Goal: Complete Application Form: Complete application form

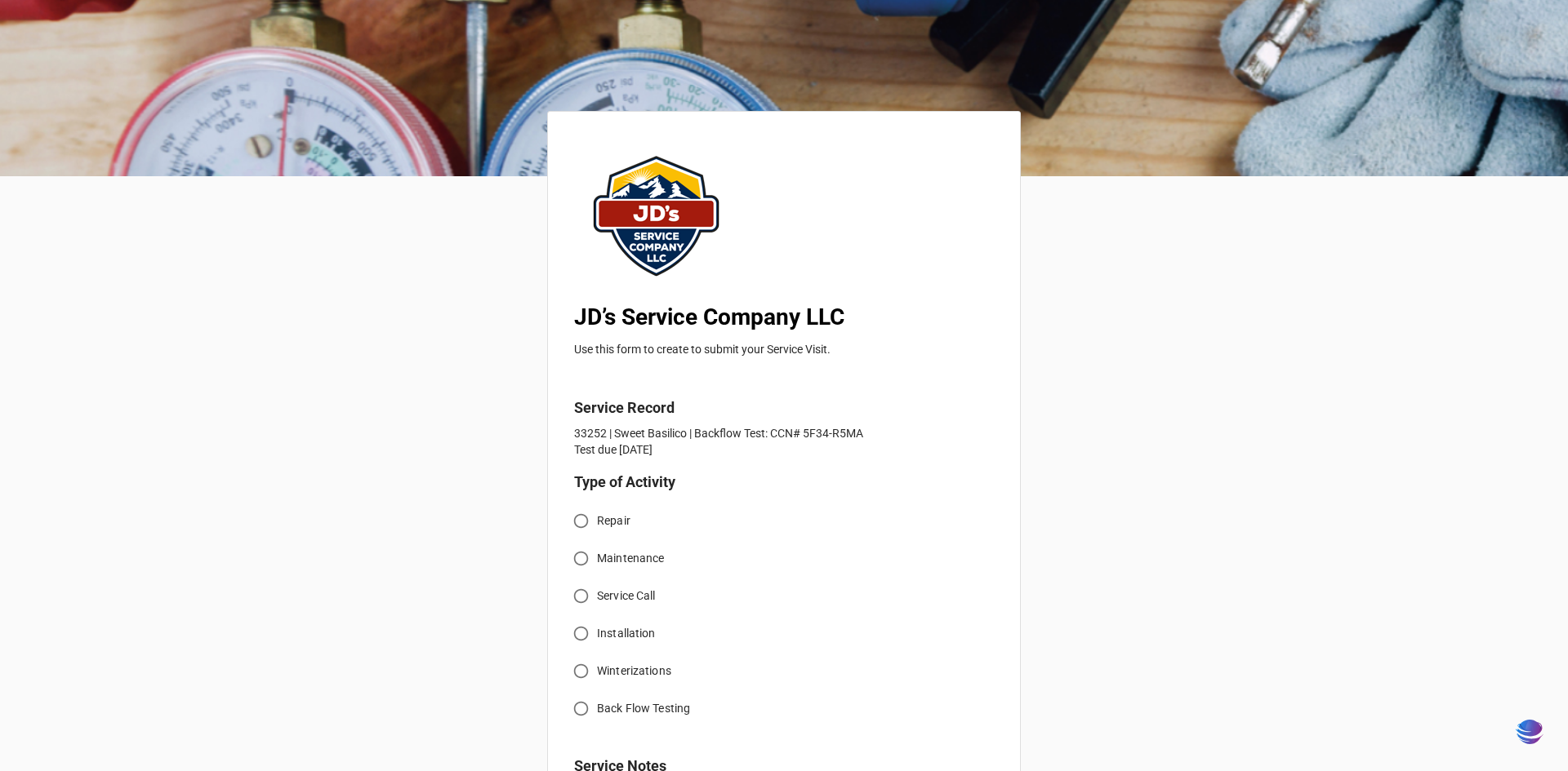
click at [597, 711] on span "Back Flow Testing" at bounding box center [643, 709] width 93 height 17
click at [597, 711] on input "Back Flow Testing" at bounding box center [581, 709] width 32 height 32
radio input "true"
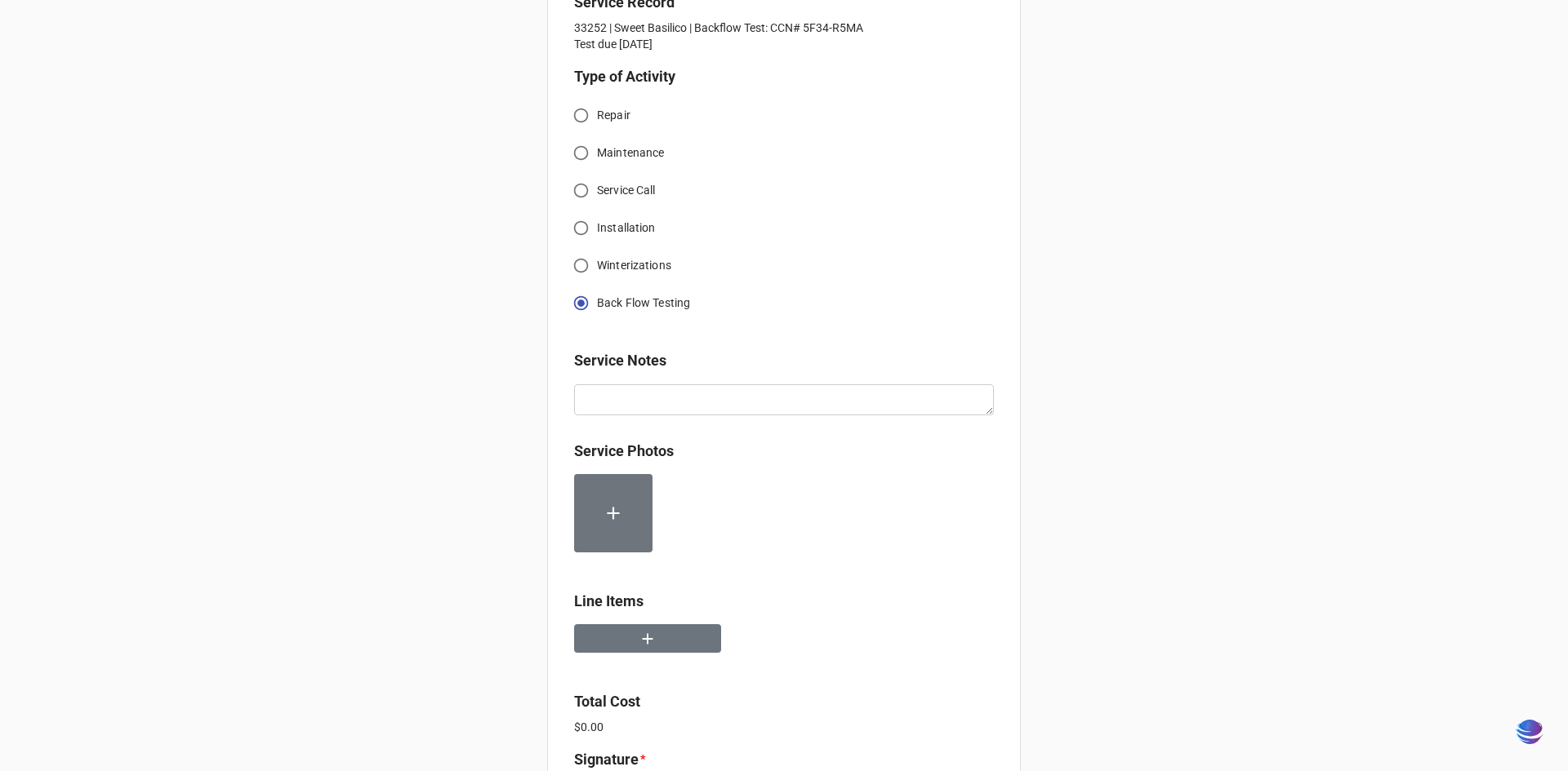
scroll to position [409, 0]
click at [639, 646] on icon "button" at bounding box center [647, 636] width 18 height 18
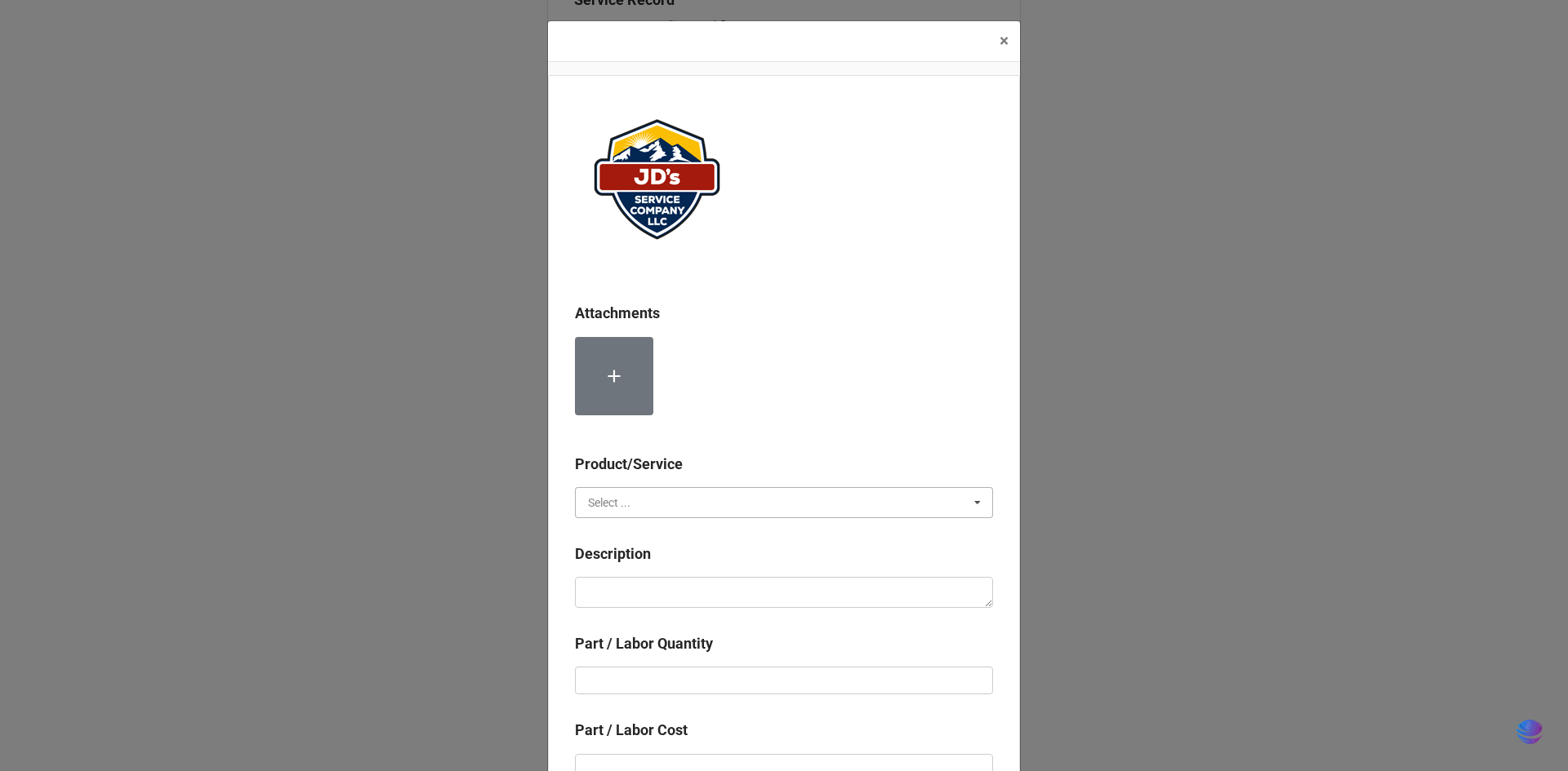
click at [759, 501] on input "text" at bounding box center [784, 502] width 416 height 29
click at [731, 555] on div "Material Cost" at bounding box center [784, 563] width 416 height 30
click at [724, 498] on input "text" at bounding box center [784, 502] width 416 height 29
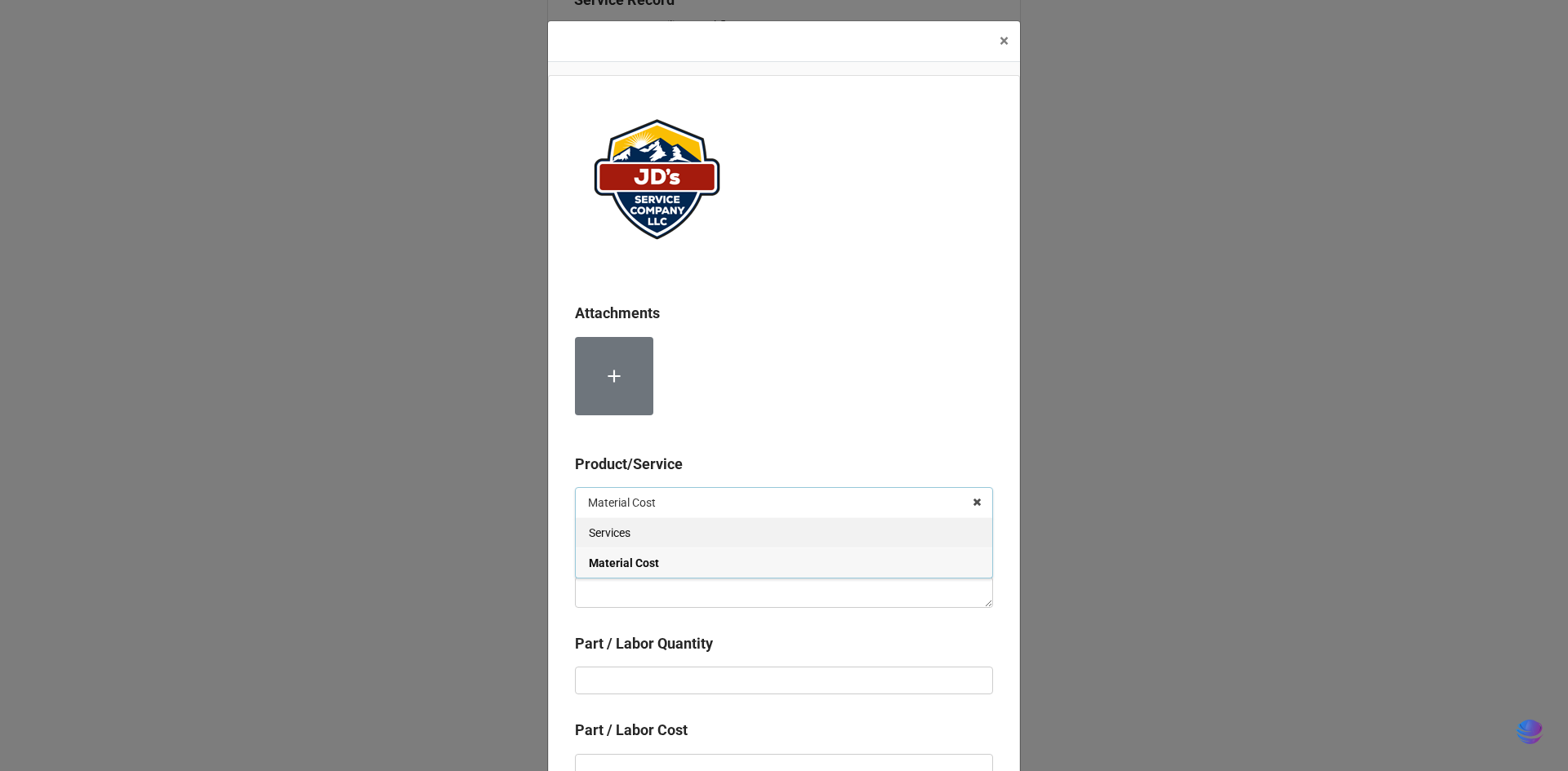
click at [716, 528] on div "Services" at bounding box center [784, 532] width 416 height 30
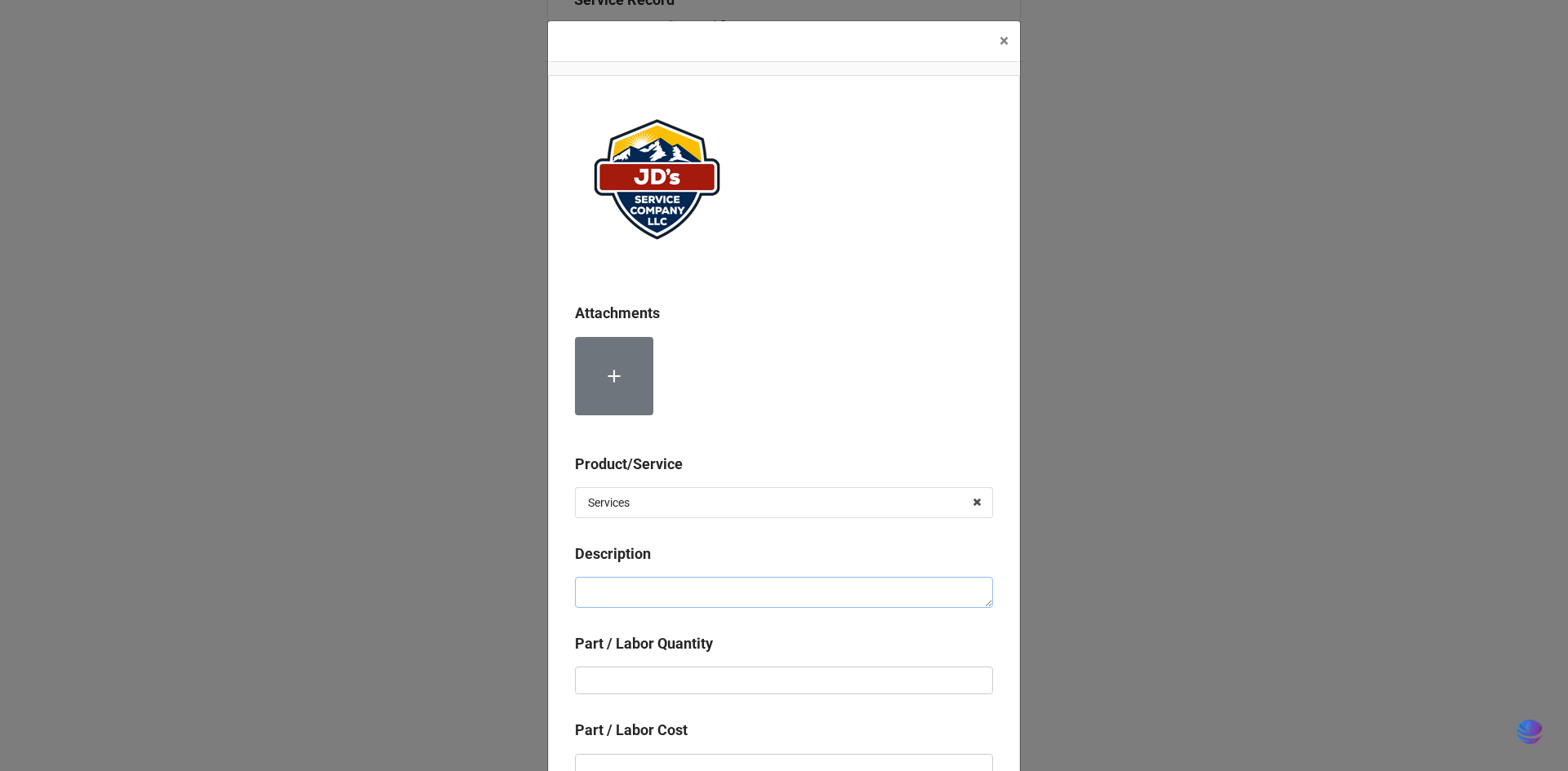
click at [731, 596] on textarea at bounding box center [784, 593] width 418 height 31
paste textarea "Service Address: [STREET_ADDRESS][PERSON_NAME] Complete backflow test and submi…"
type textarea "x"
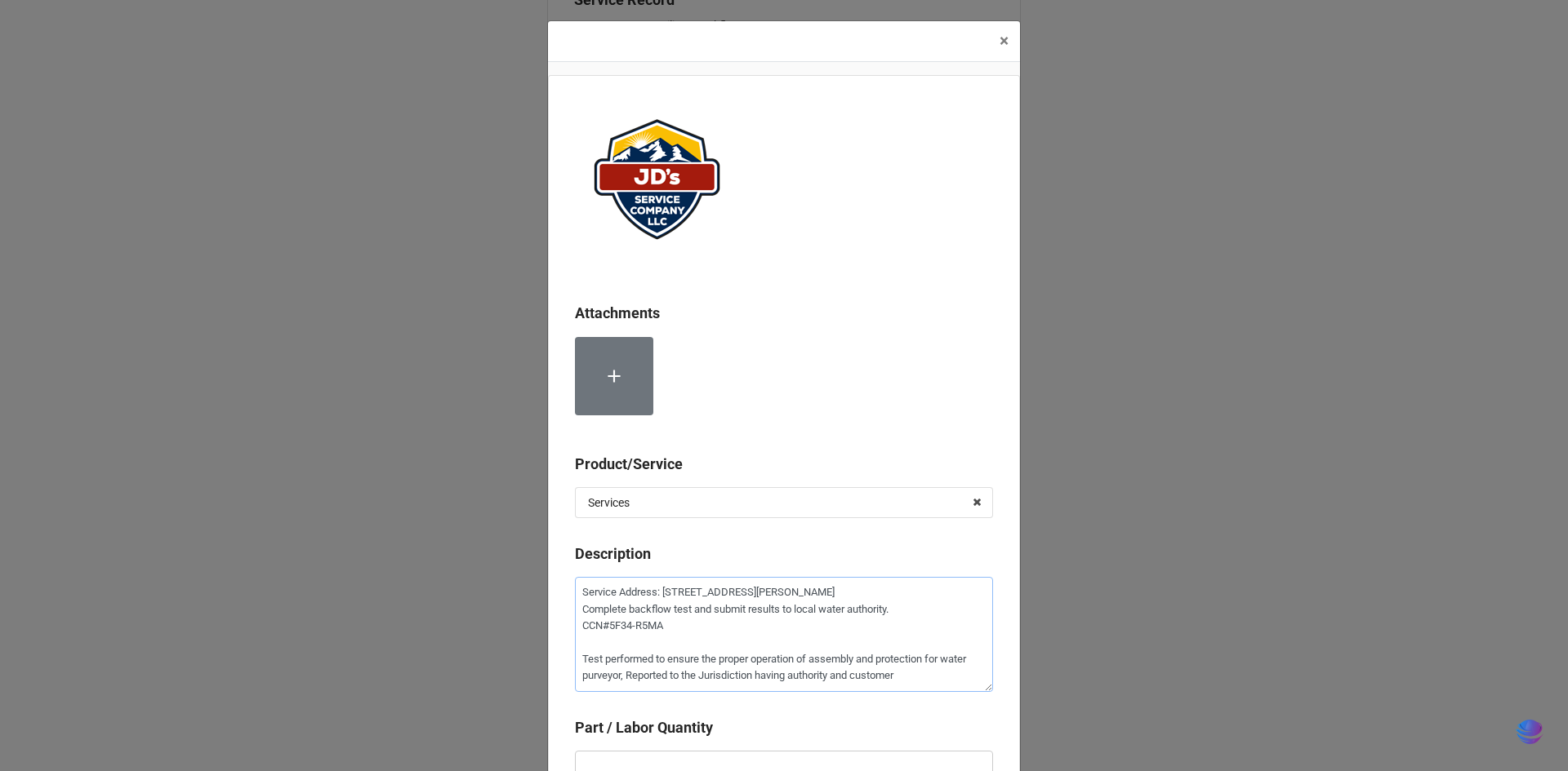
type textarea "Service Address: [STREET_ADDRESS][PERSON_NAME] Complete backflow test and submi…"
click at [754, 743] on b "Part / Labor Quantity" at bounding box center [784, 731] width 418 height 28
click at [758, 764] on input "text" at bounding box center [784, 765] width 418 height 28
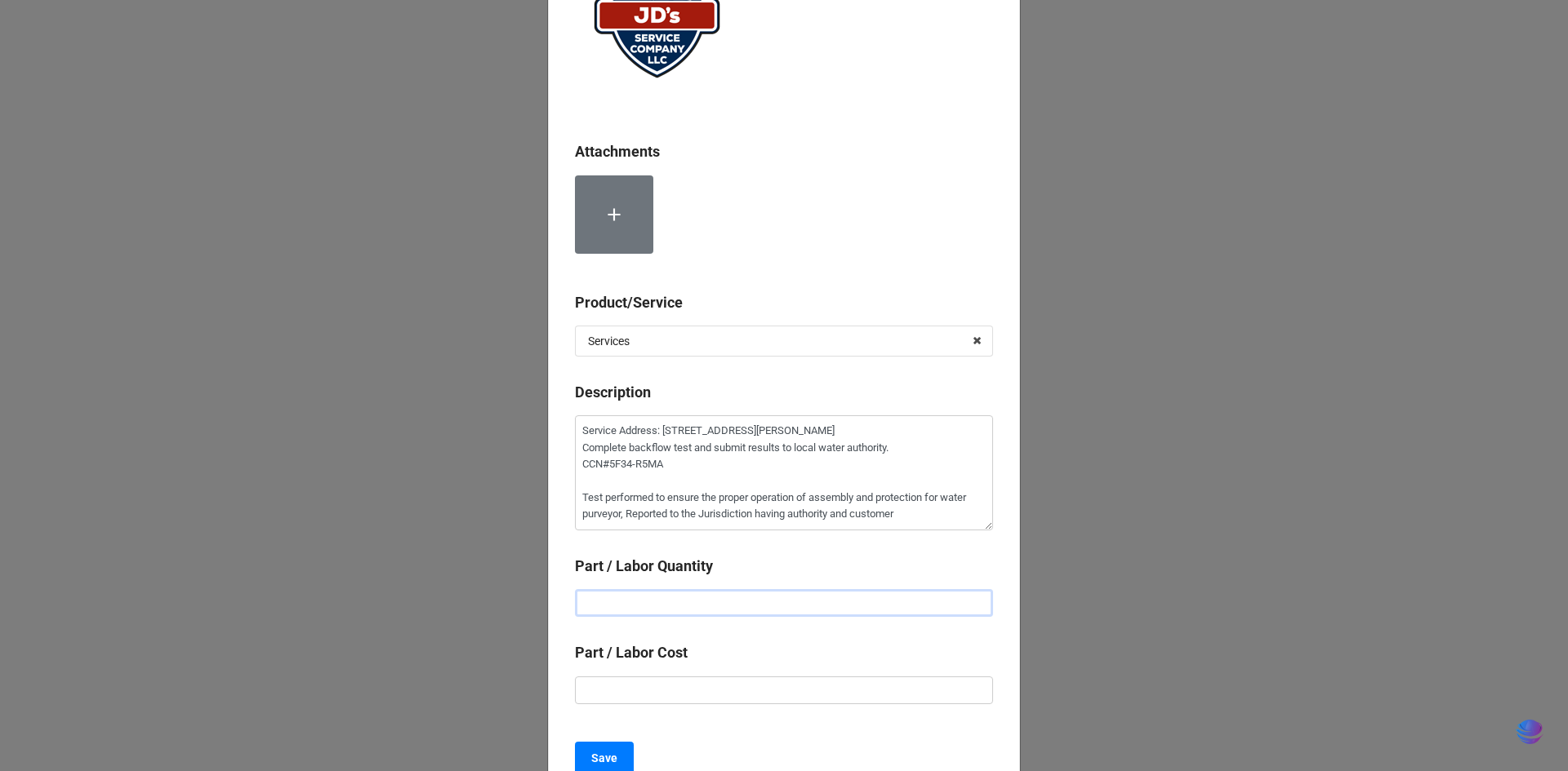
scroll to position [163, 0]
type textarea "x"
type input "1"
type textarea "x"
type input "$2.00"
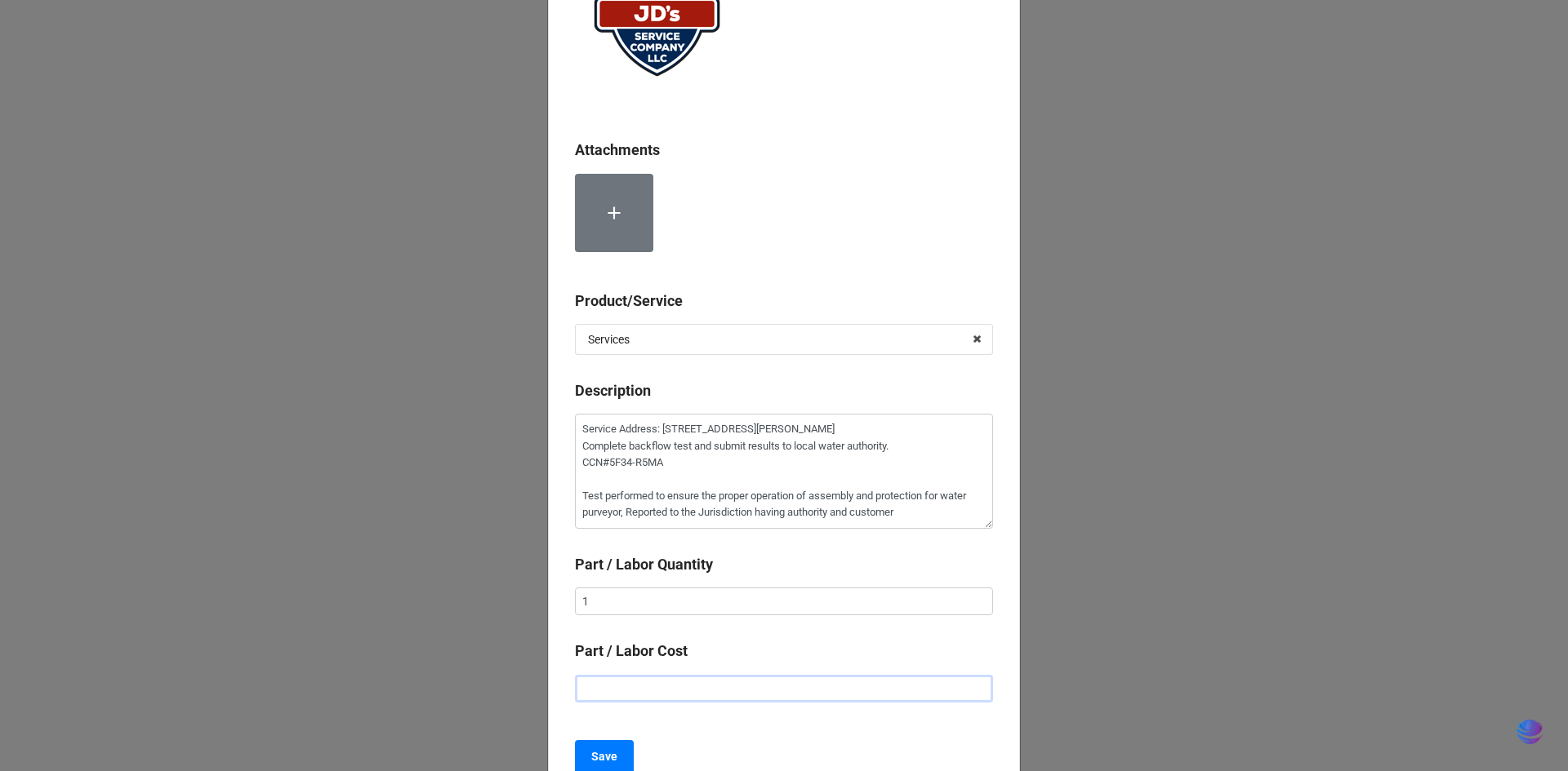
click at [940, 687] on input "text" at bounding box center [784, 689] width 418 height 28
type textarea "x"
type input "$1.00"
type textarea "x"
type input "$15.00"
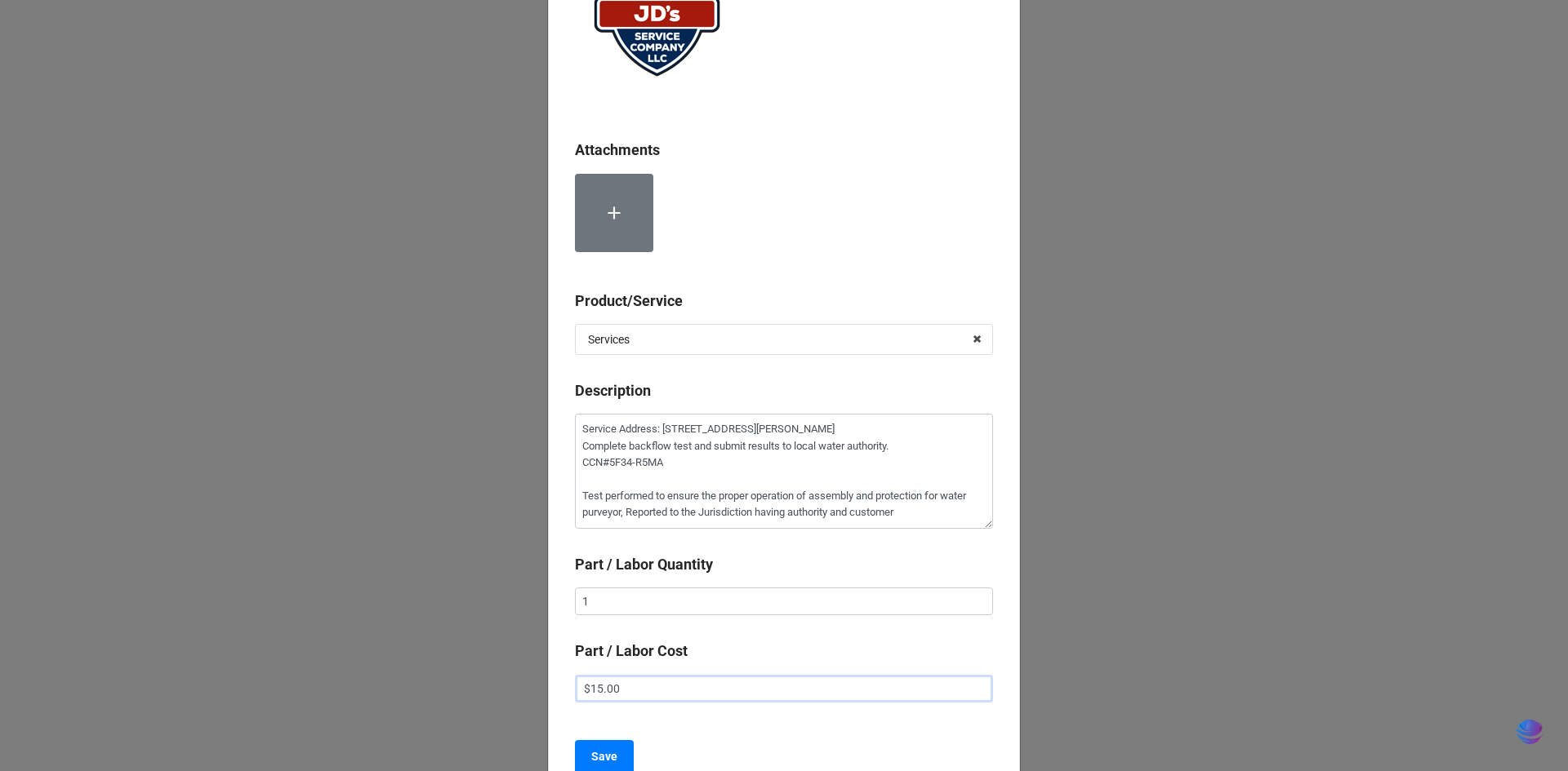
type textarea "x"
type input "$155.00"
click at [619, 752] on button "Save" at bounding box center [604, 757] width 59 height 35
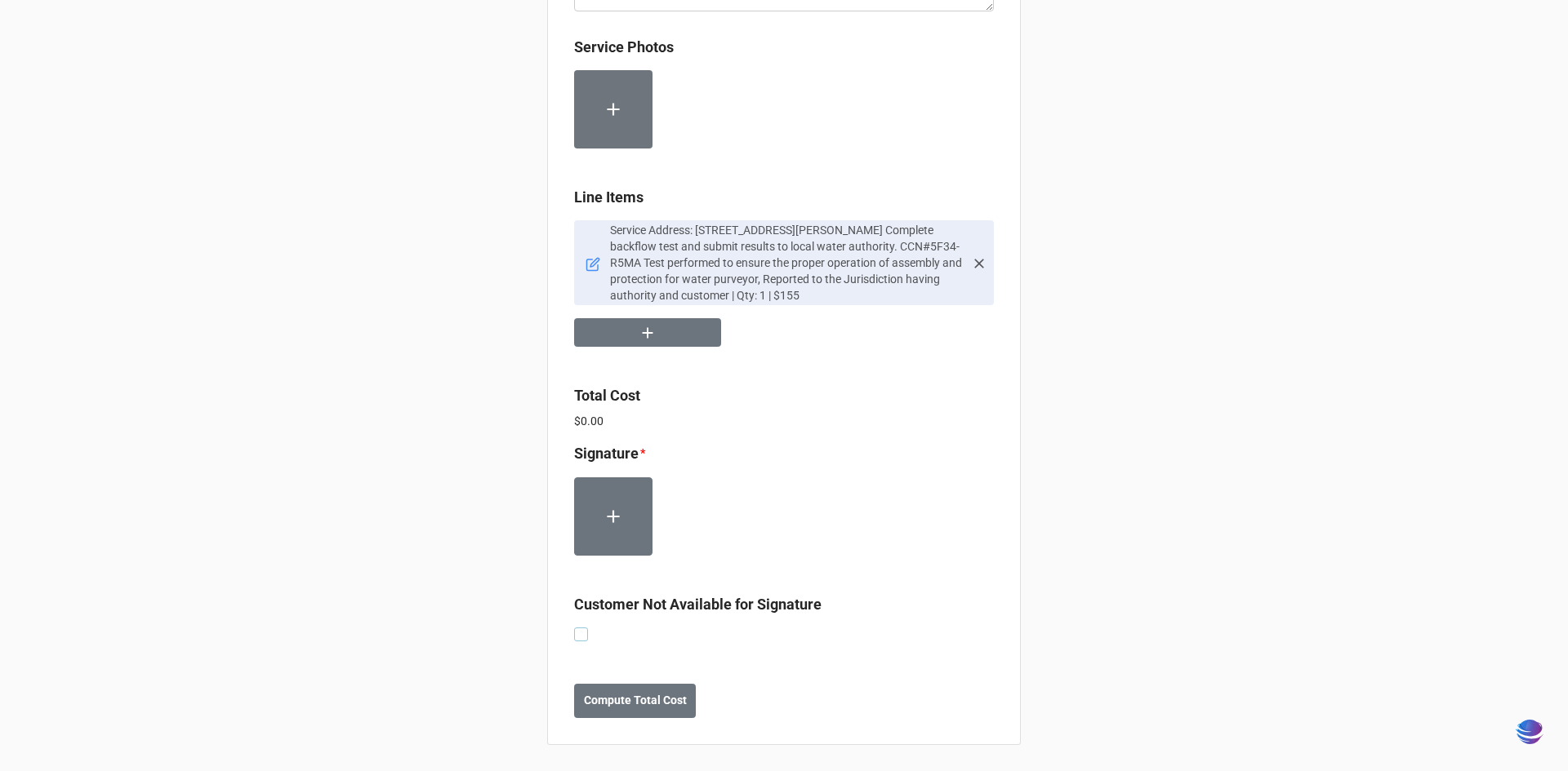
click at [579, 627] on label at bounding box center [581, 627] width 14 height 0
checkbox input "true"
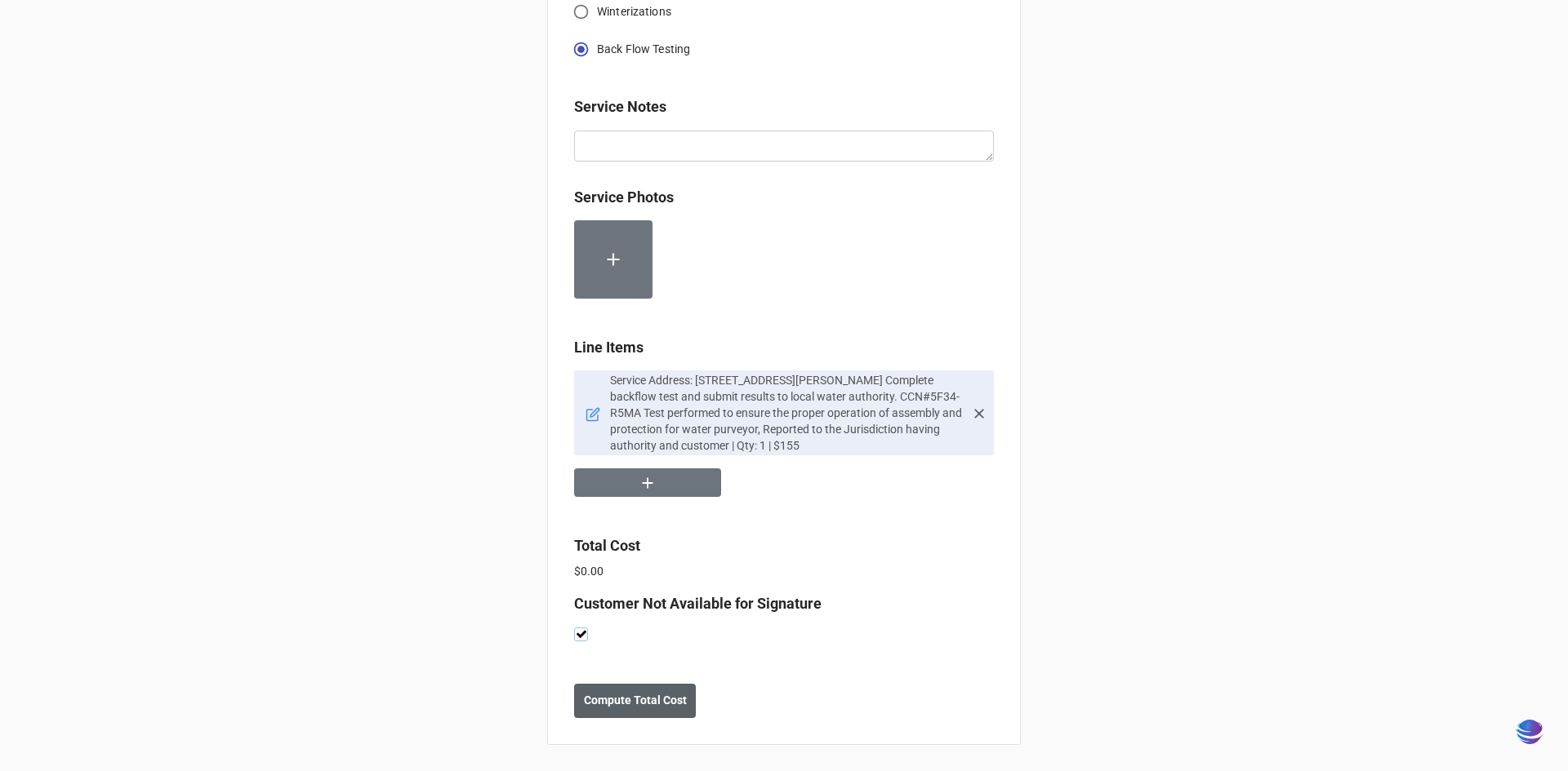
scroll to position [660, 0]
click at [650, 703] on b "Compute Total Cost" at bounding box center [635, 701] width 103 height 17
click at [585, 702] on button "Save" at bounding box center [603, 701] width 59 height 35
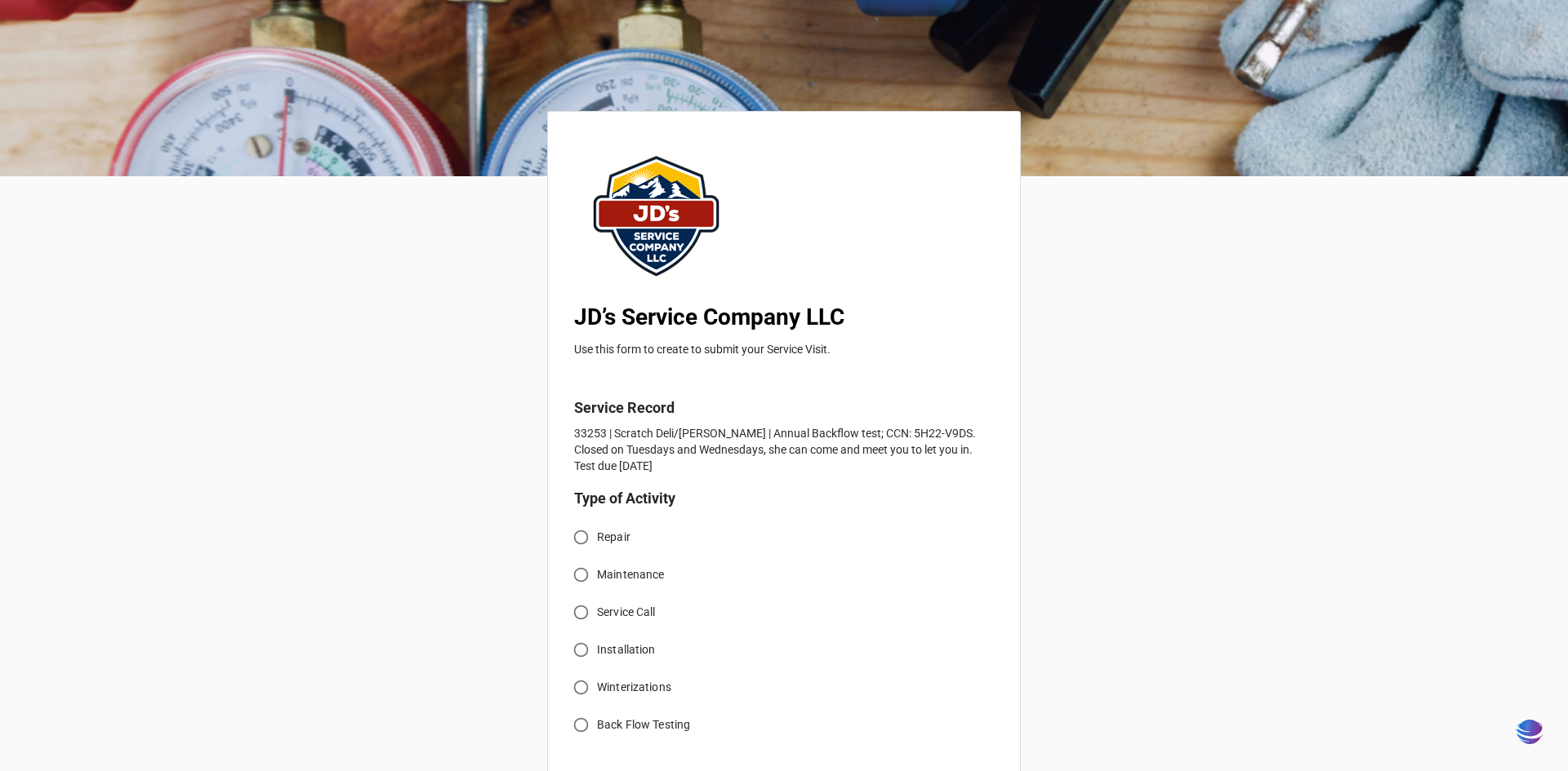
click at [575, 726] on input "Back Flow Testing" at bounding box center [581, 725] width 32 height 32
radio input "true"
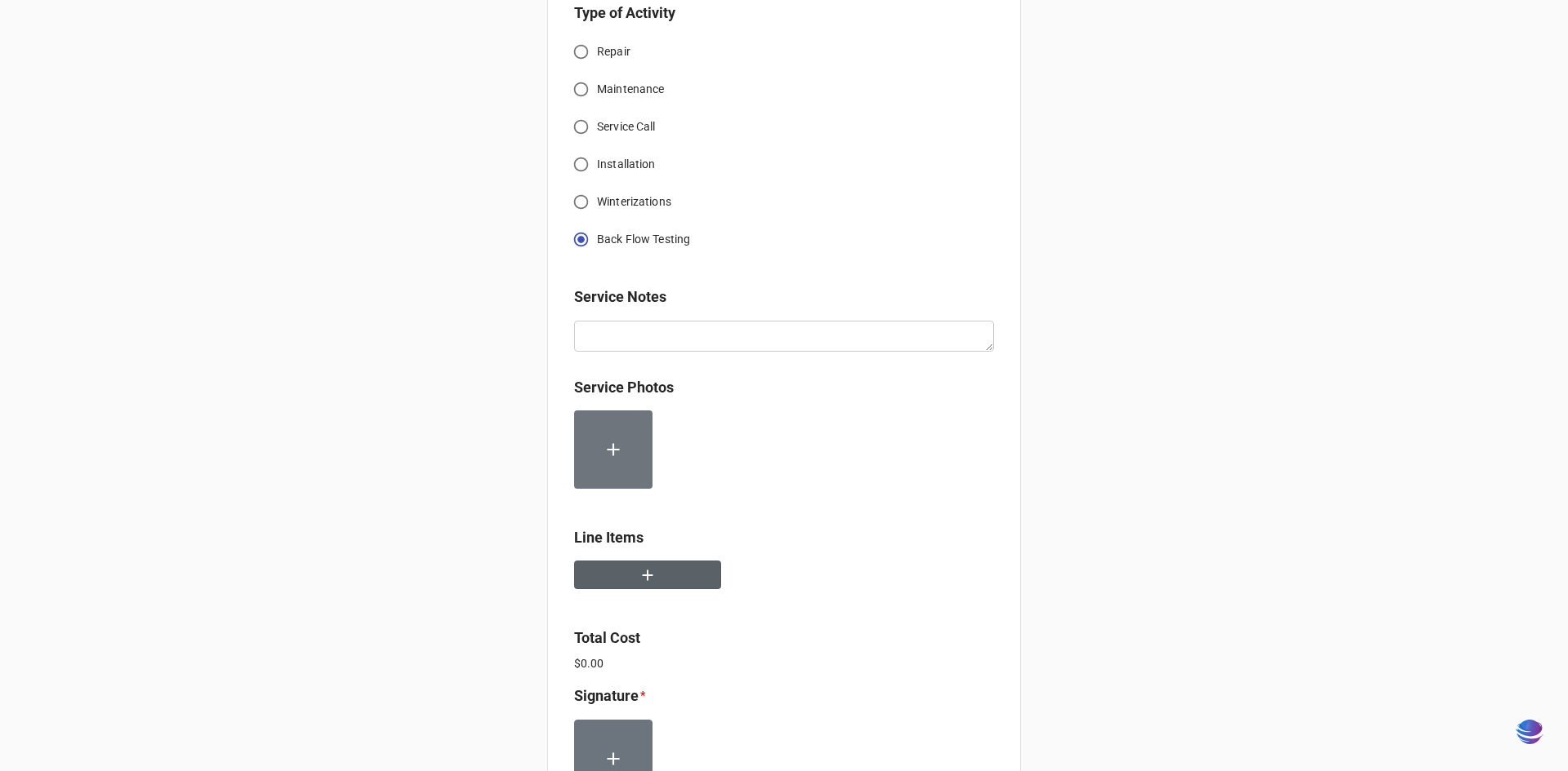
scroll to position [490, 0]
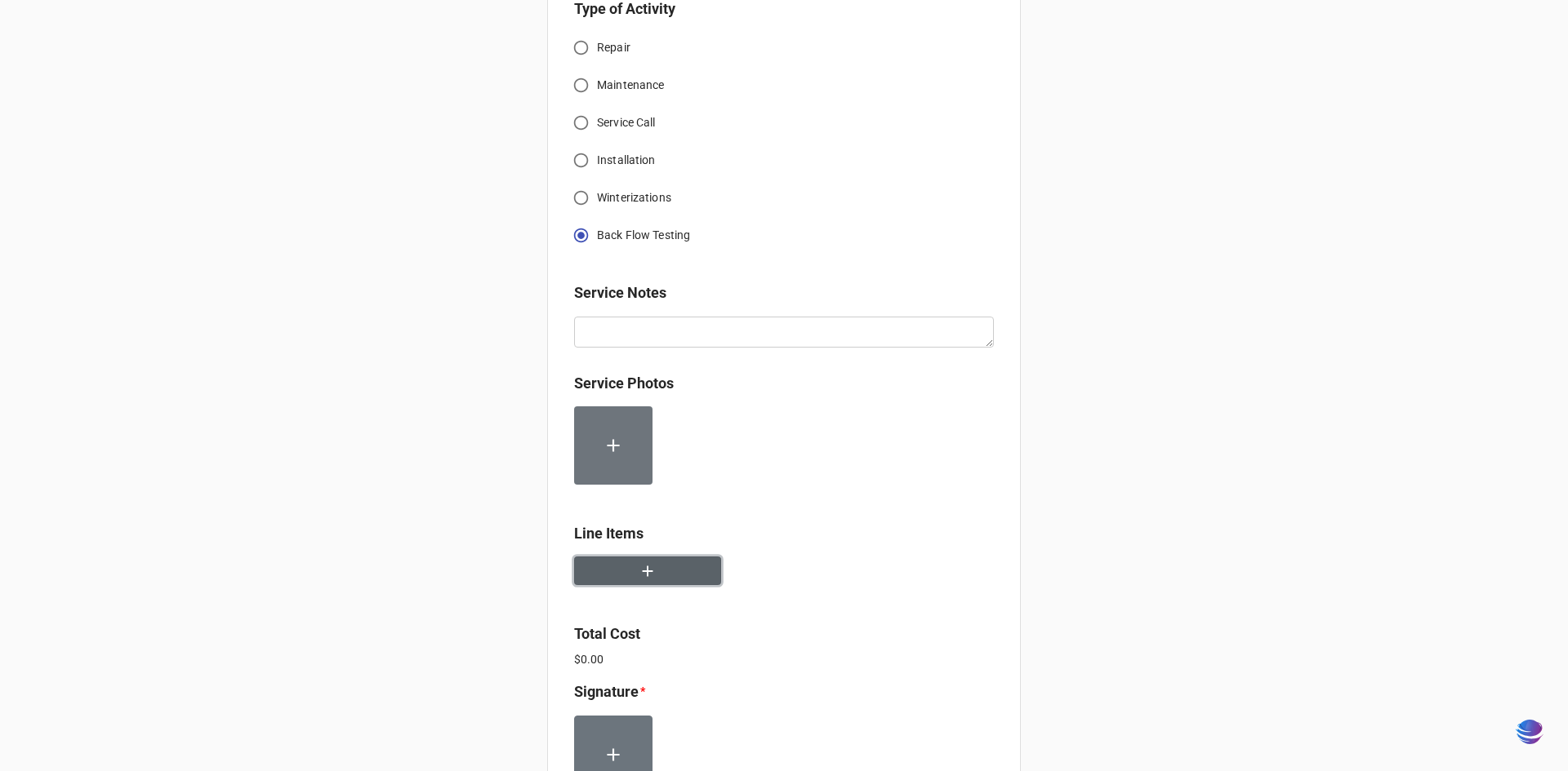
click at [642, 580] on icon "button" at bounding box center [647, 571] width 18 height 18
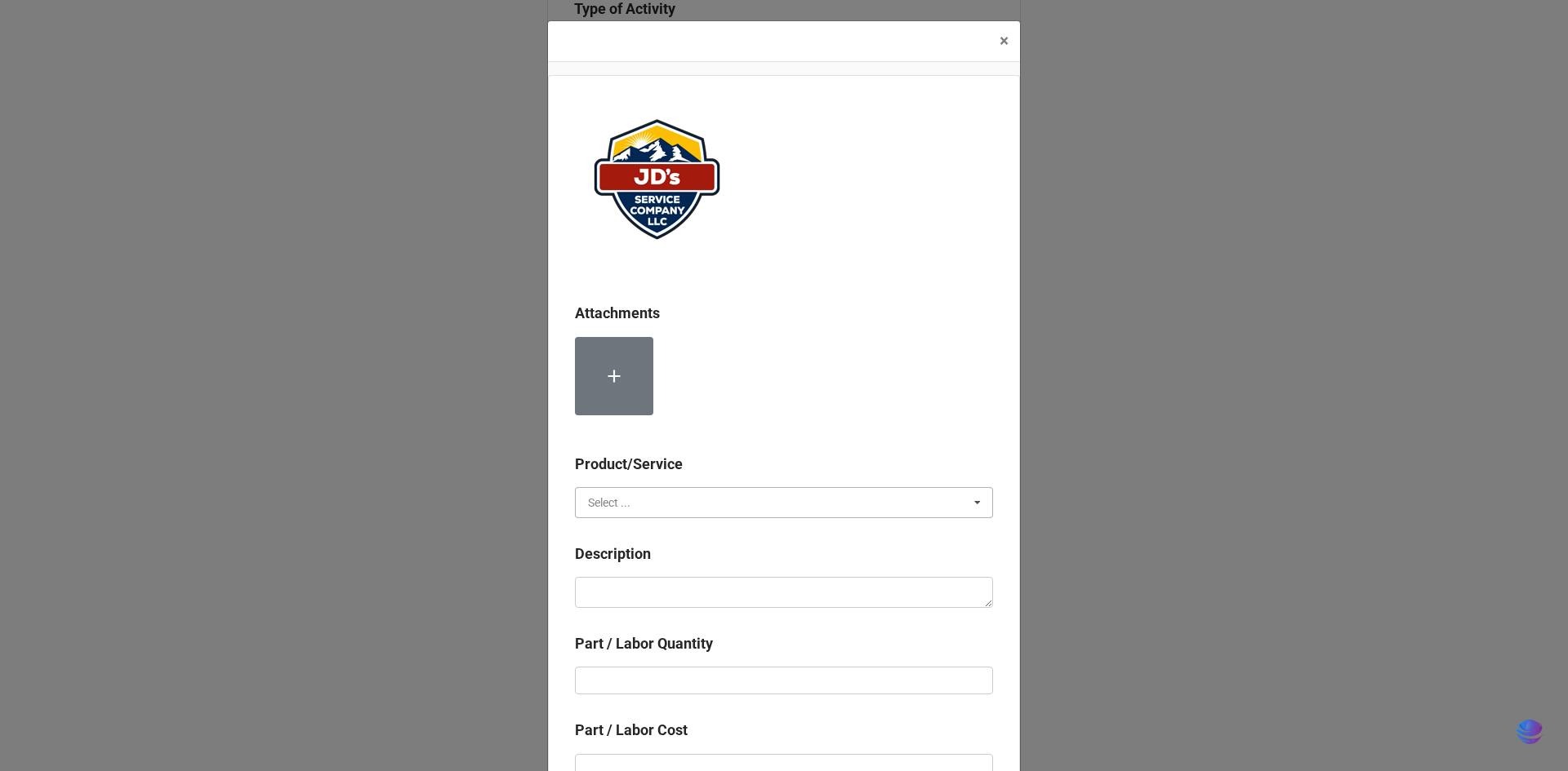
click at [657, 510] on input "text" at bounding box center [784, 502] width 416 height 29
click at [671, 557] on div "Material Cost" at bounding box center [784, 563] width 416 height 30
click at [671, 504] on input "text" at bounding box center [784, 502] width 416 height 29
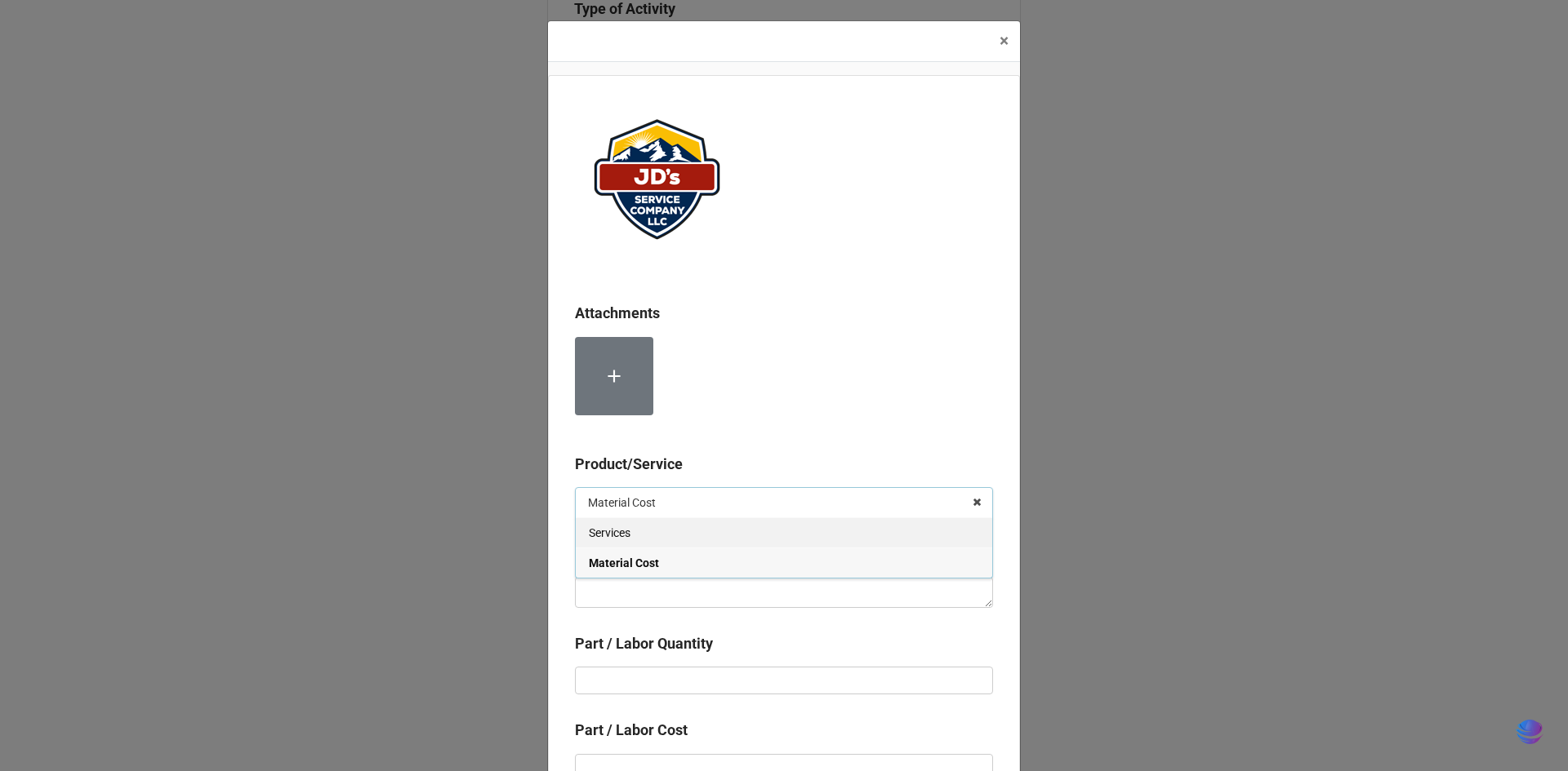
click at [676, 532] on div "Services" at bounding box center [784, 532] width 416 height 30
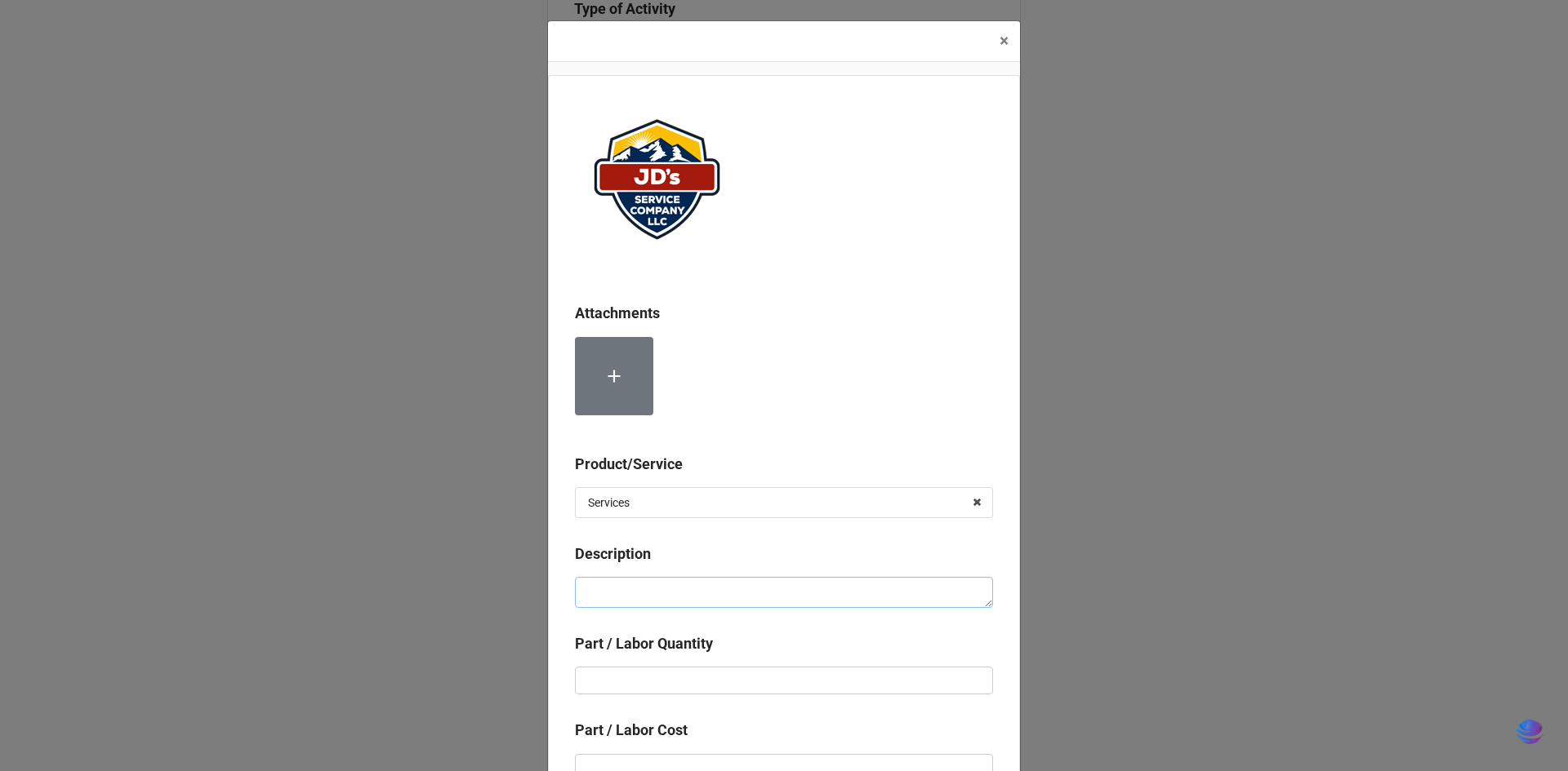
click at [678, 578] on textarea at bounding box center [784, 593] width 418 height 31
paste textarea "Complete backflow test and submit results to local water authority. CCN#5H22-V9…"
type textarea "x"
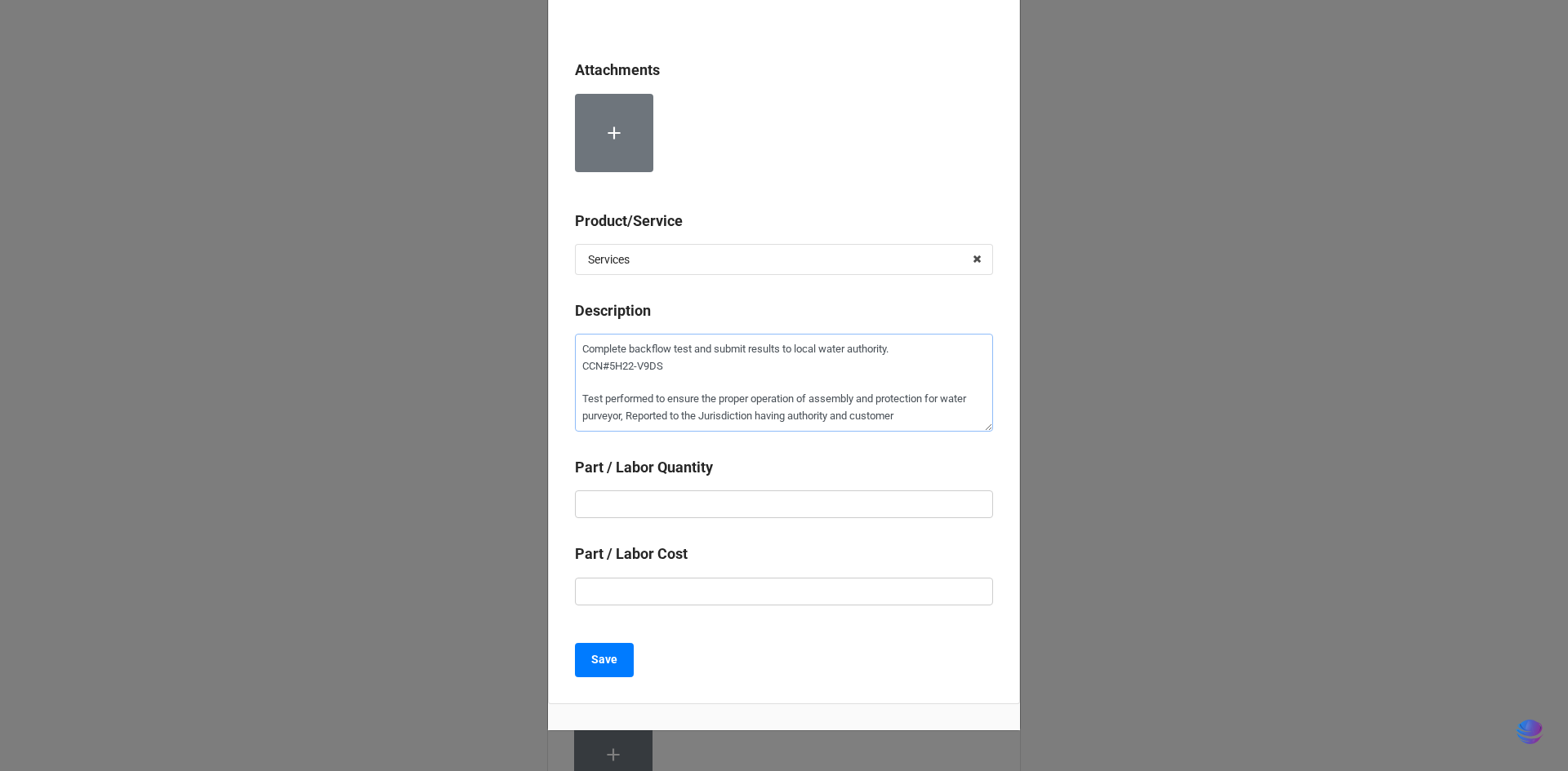
scroll to position [245, 0]
type textarea "Complete backflow test and submit results to local water authority. CCN#5H22-V9…"
click at [694, 499] on input "text" at bounding box center [784, 503] width 418 height 28
type textarea "x"
type input "1"
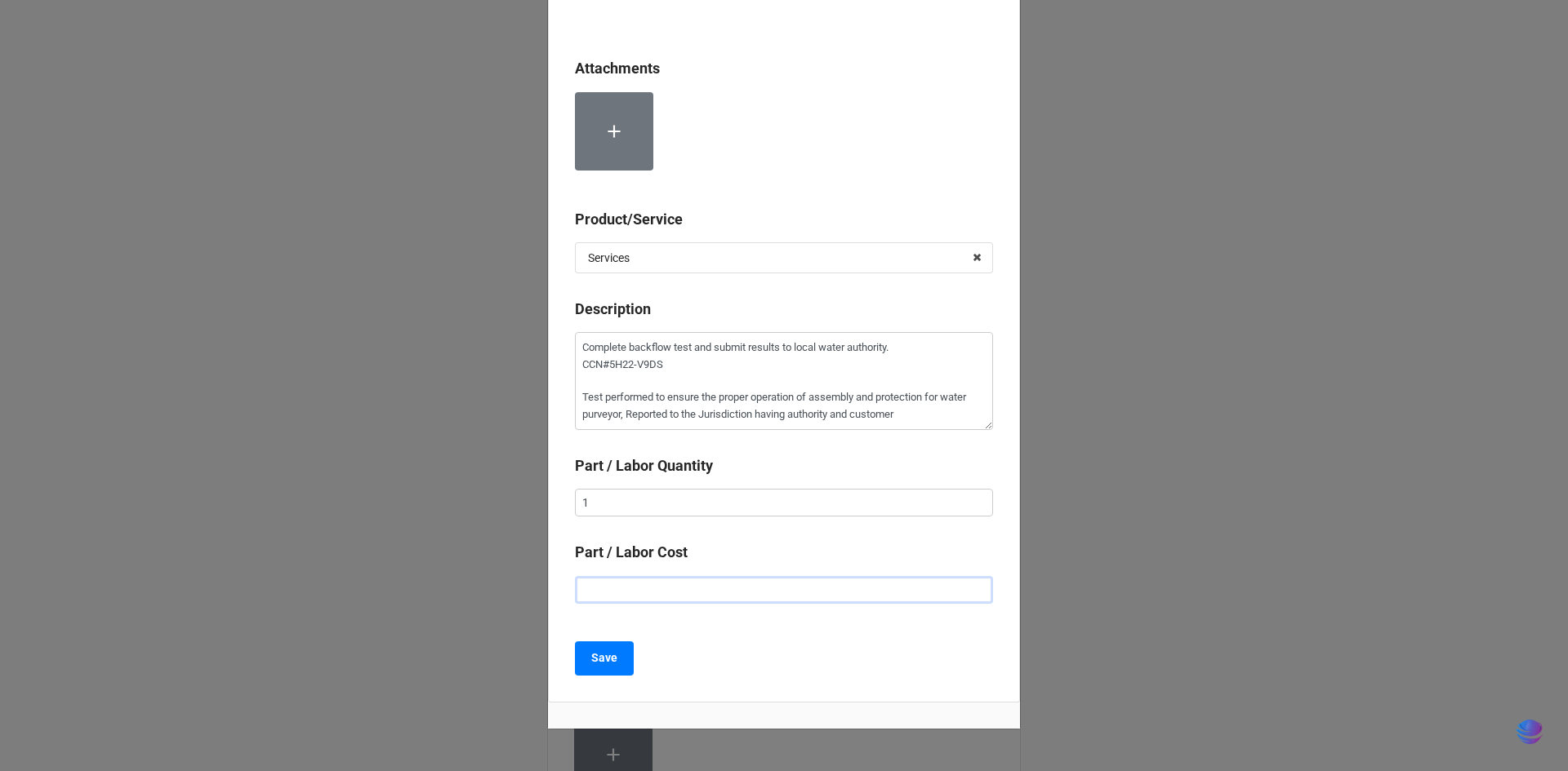
type textarea "x"
type input "$2.00"
type textarea "x"
type input "$22.00"
type textarea "x"
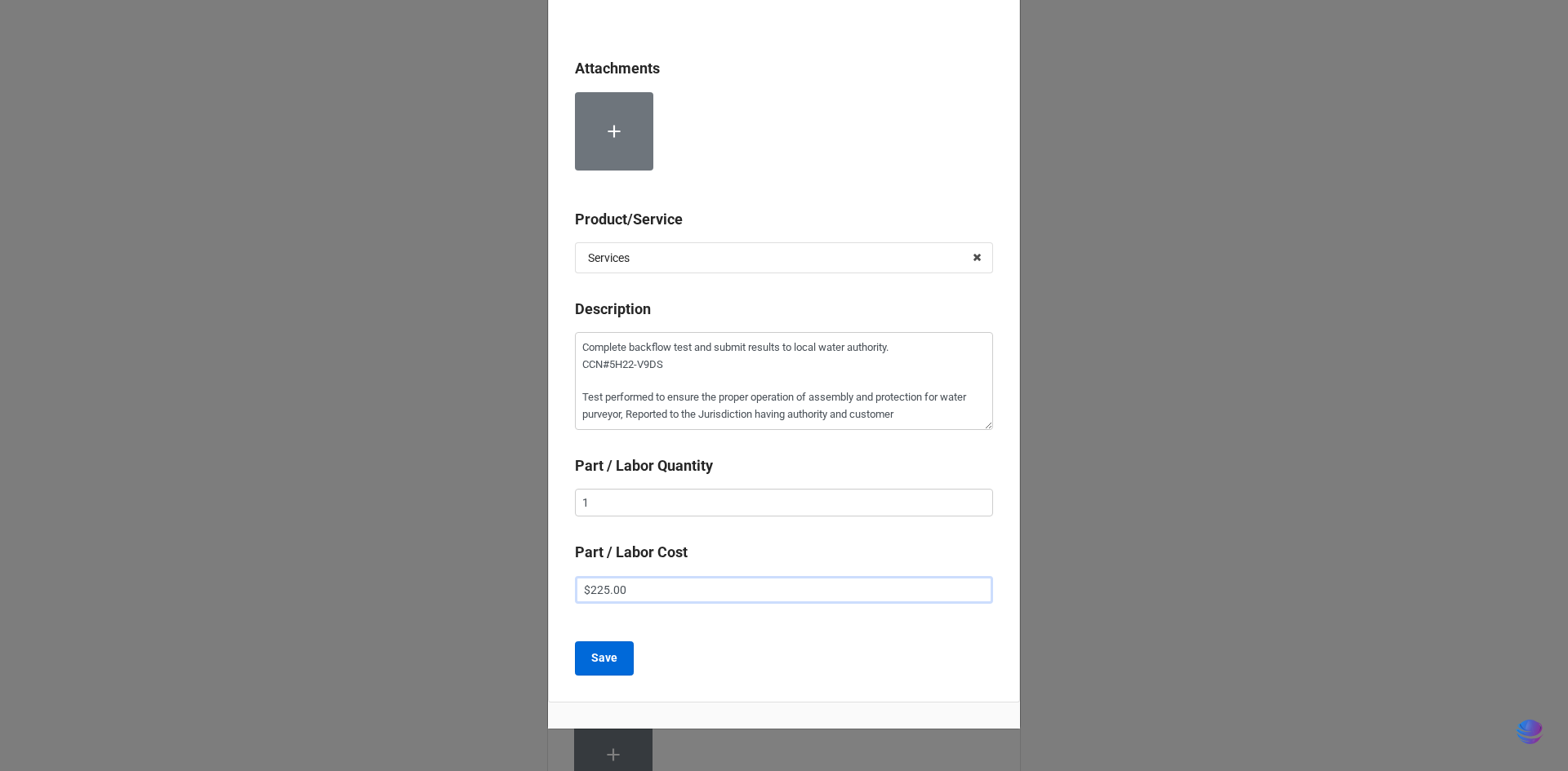
type input "$225.00"
click at [617, 646] on button "Save" at bounding box center [604, 658] width 59 height 35
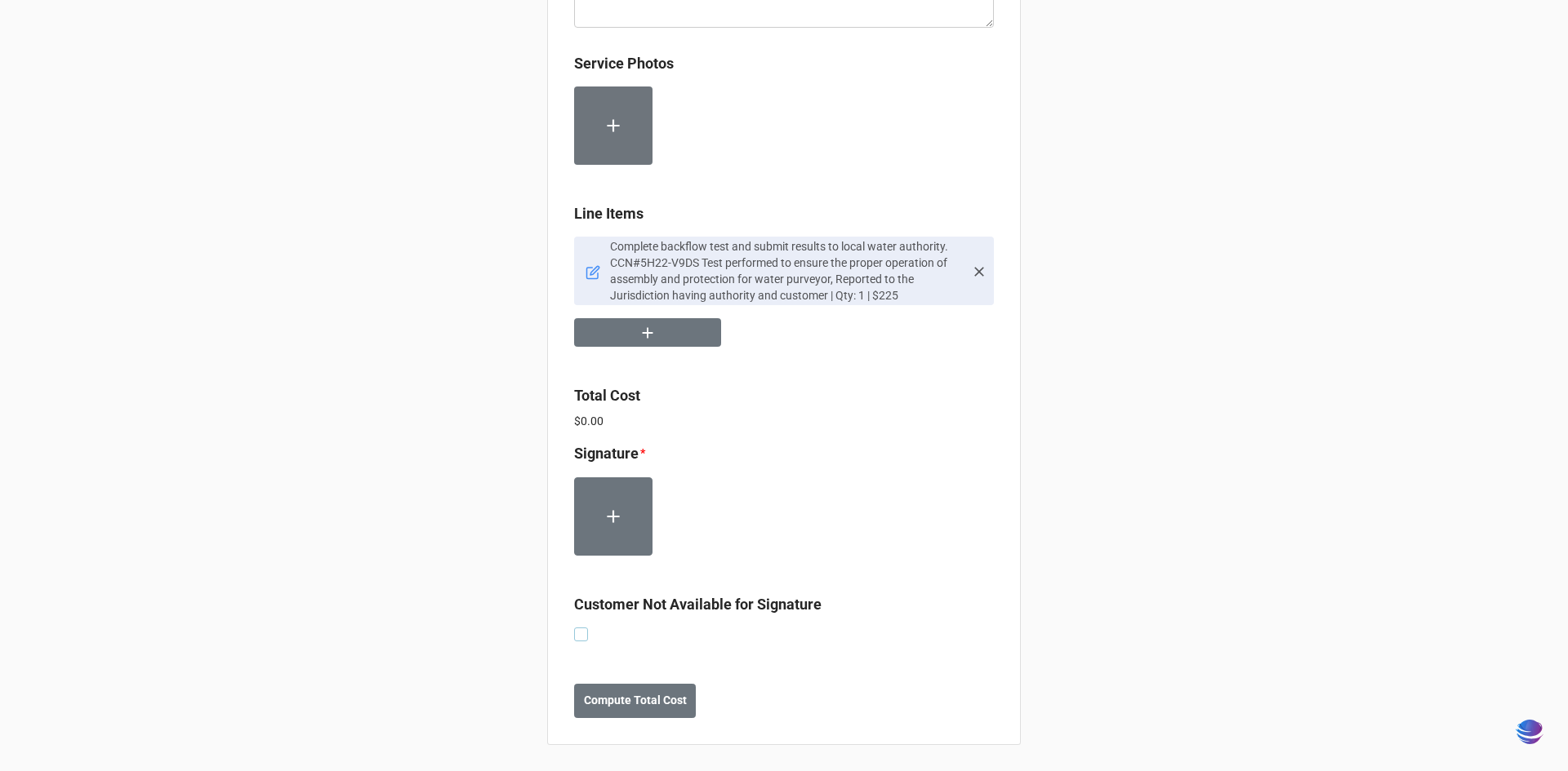
click at [577, 627] on label at bounding box center [581, 627] width 14 height 0
checkbox input "true"
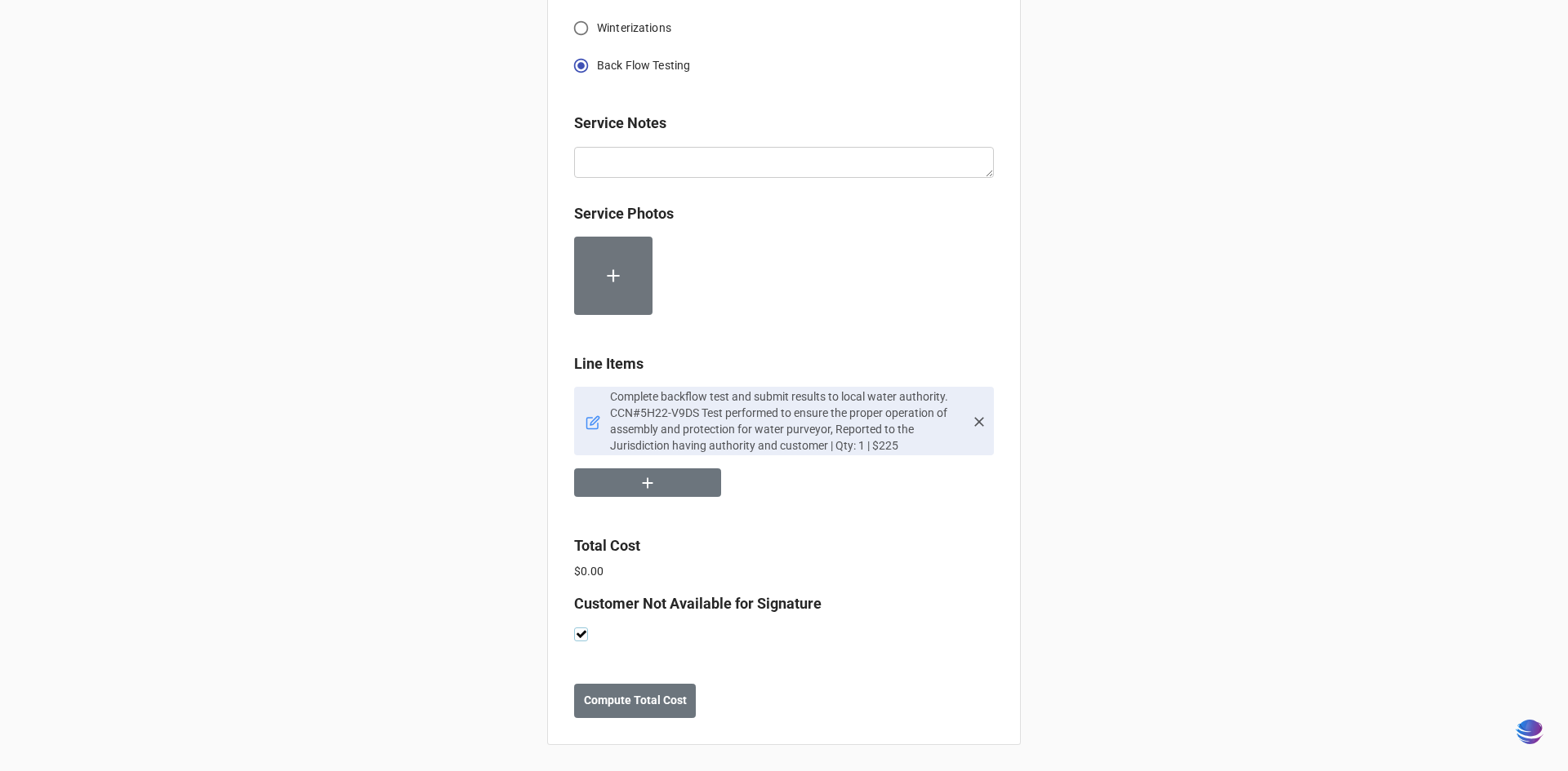
scroll to position [660, 0]
click at [612, 715] on button "Compute Total Cost" at bounding box center [635, 701] width 122 height 35
click at [574, 702] on button "Save" at bounding box center [603, 701] width 59 height 35
